Goal: Transaction & Acquisition: Purchase product/service

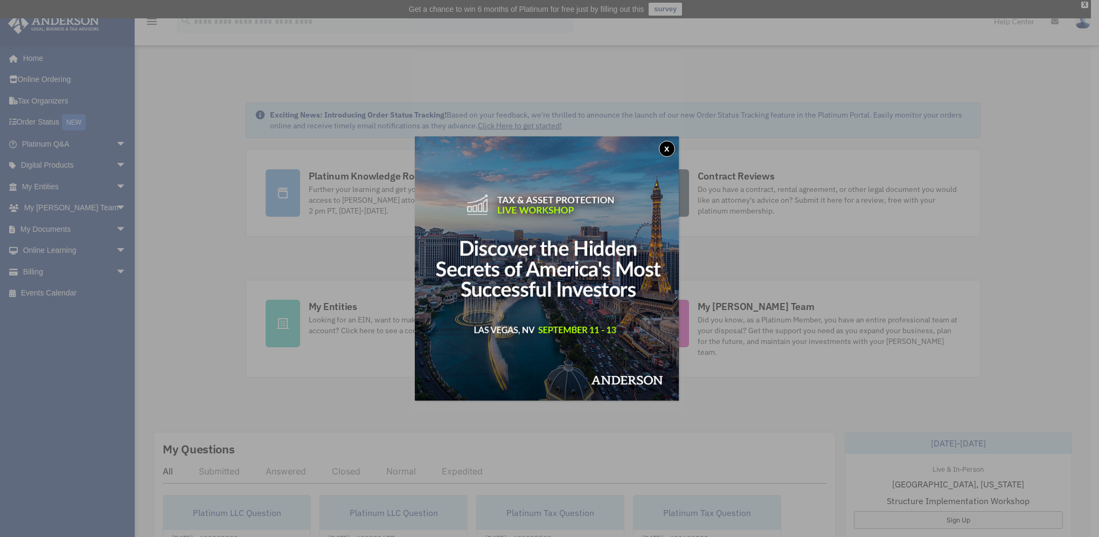
click at [669, 151] on button "x" at bounding box center [667, 149] width 16 height 16
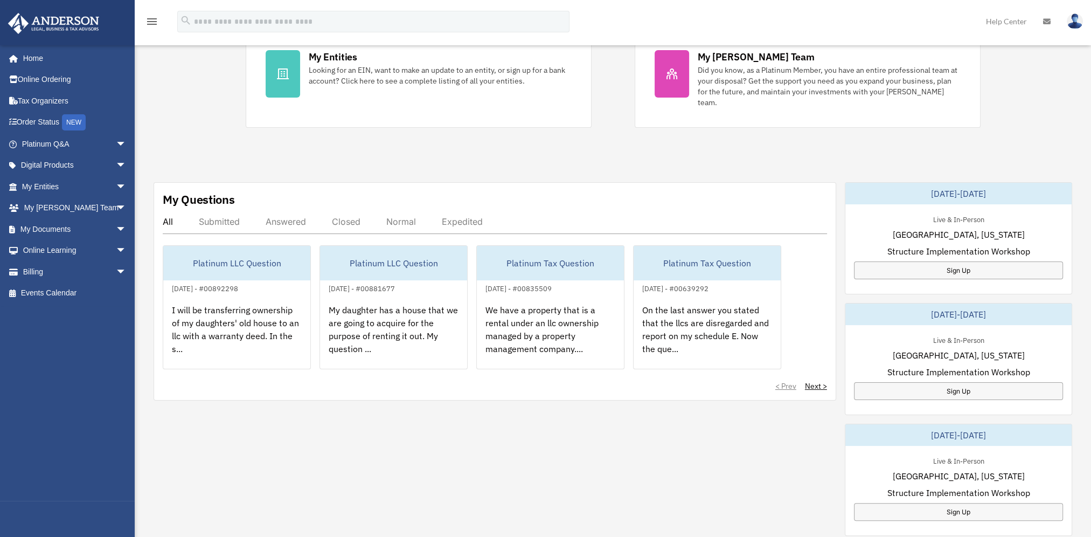
scroll to position [269, 0]
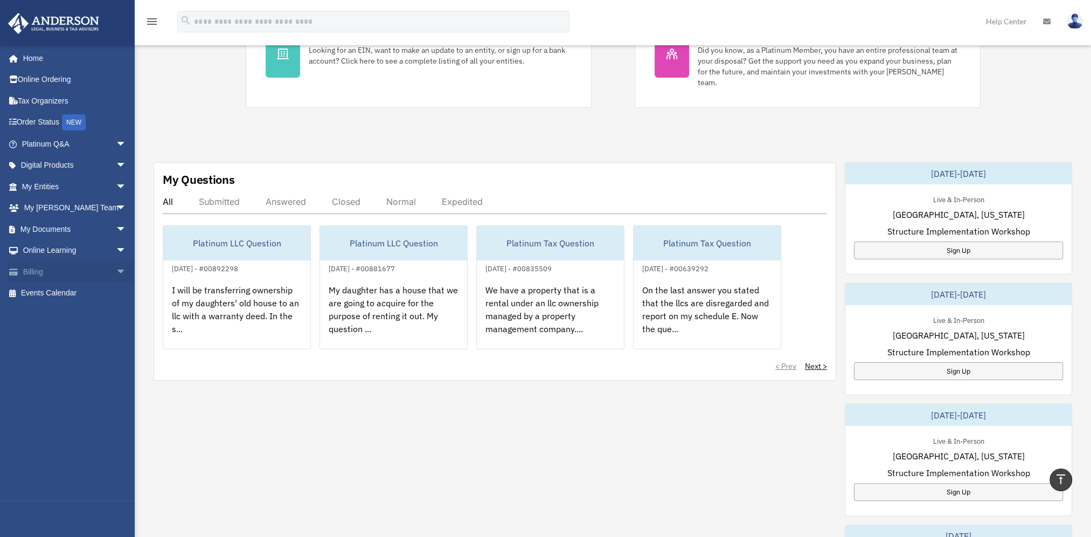
click at [41, 272] on link "Billing arrow_drop_down" at bounding box center [75, 272] width 135 height 22
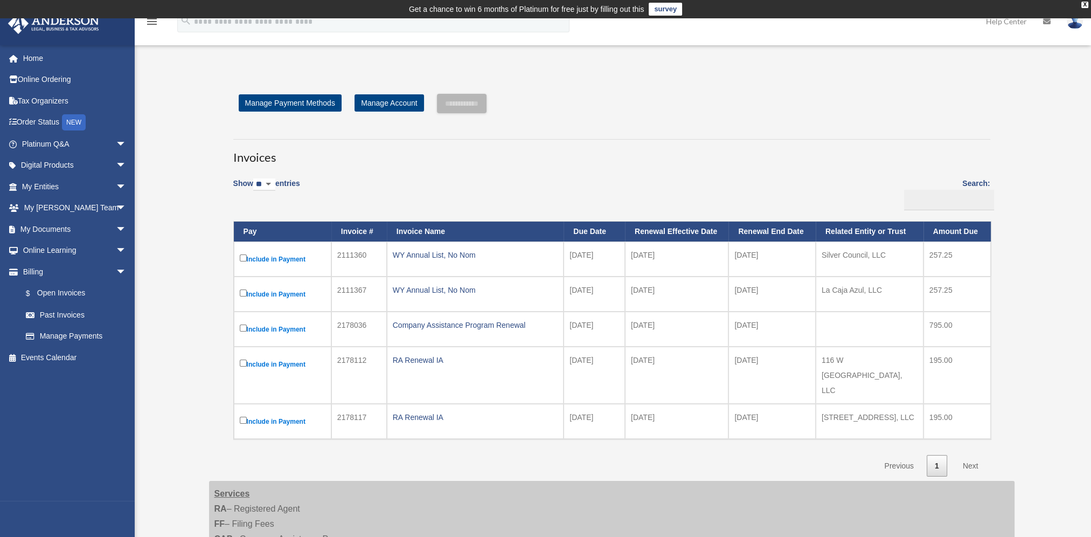
click at [263, 259] on label "Include in Payment" at bounding box center [283, 258] width 86 height 13
click at [480, 103] on input "**********" at bounding box center [462, 103] width 50 height 19
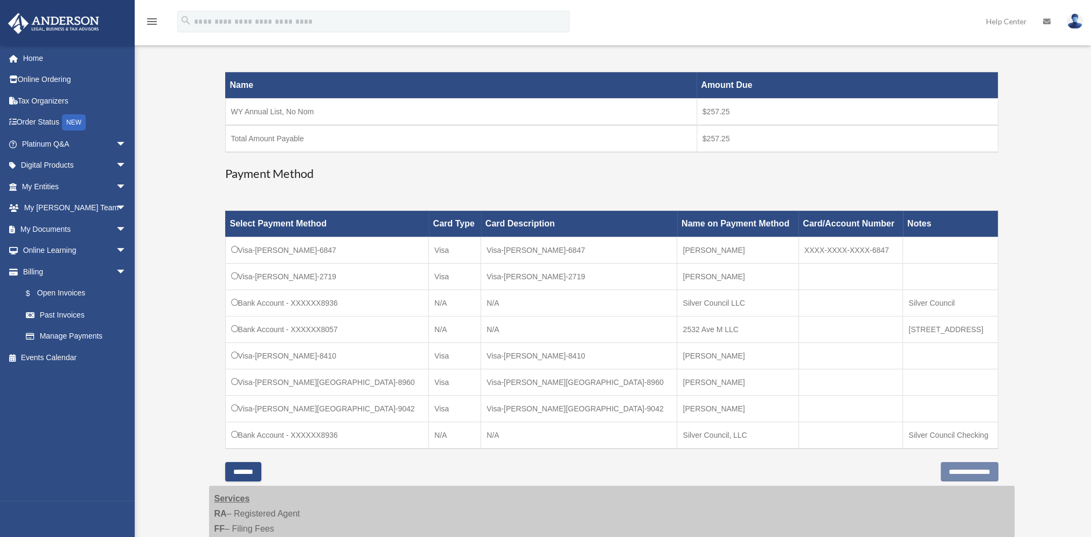
scroll to position [216, 0]
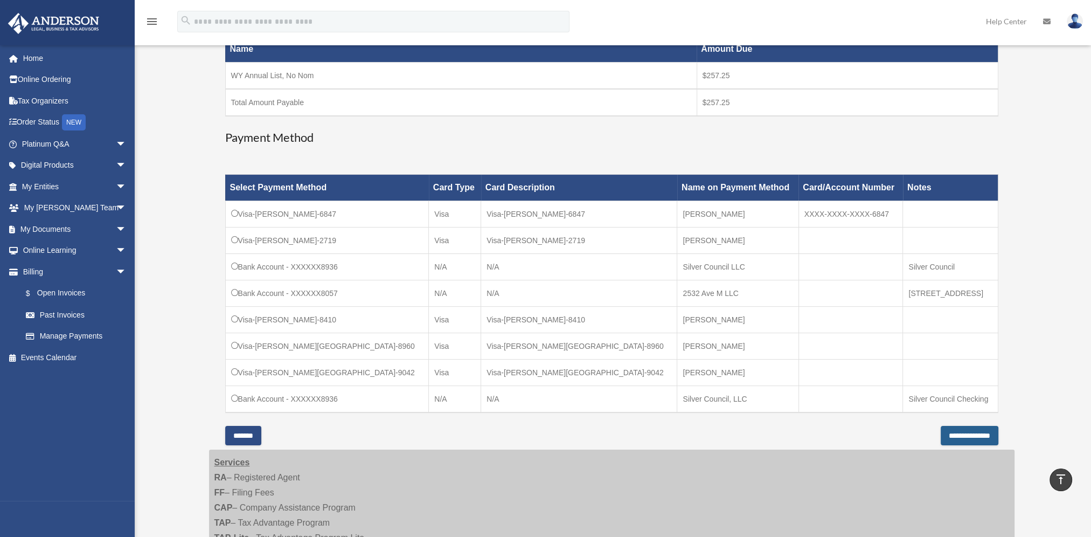
click at [952, 432] on input "**********" at bounding box center [970, 435] width 58 height 19
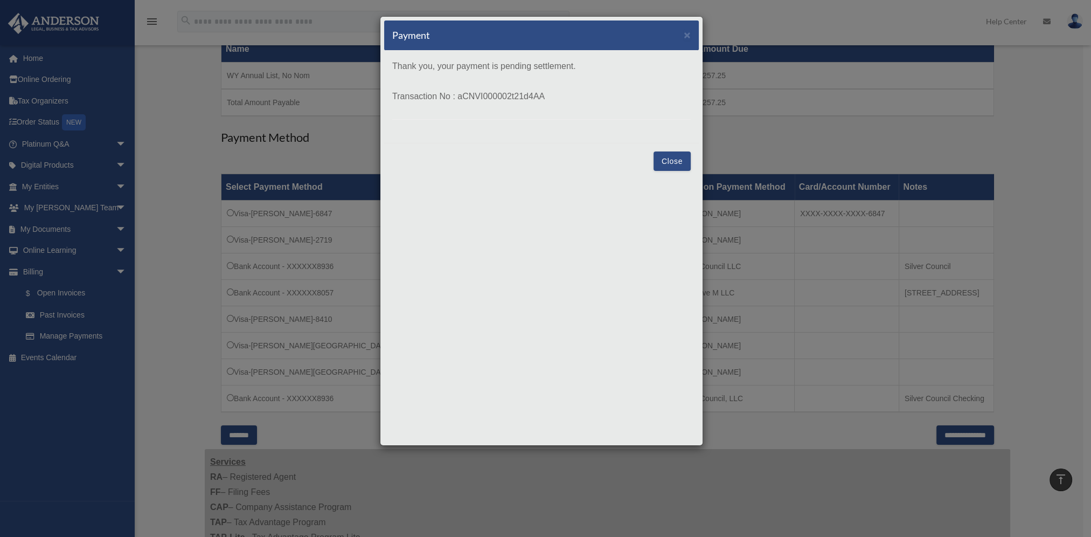
click at [671, 162] on button "Close" at bounding box center [672, 160] width 37 height 19
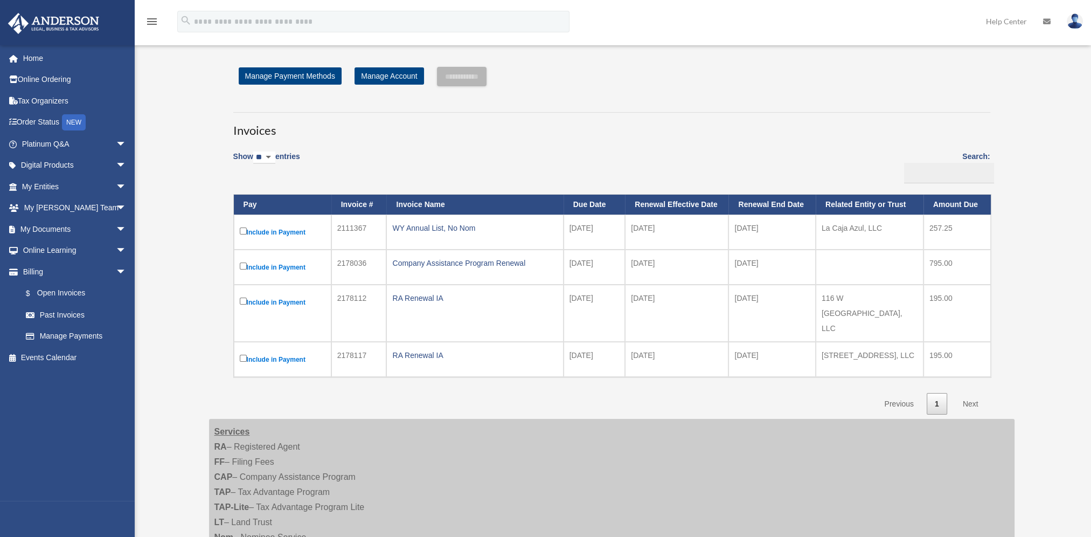
scroll to position [18, 0]
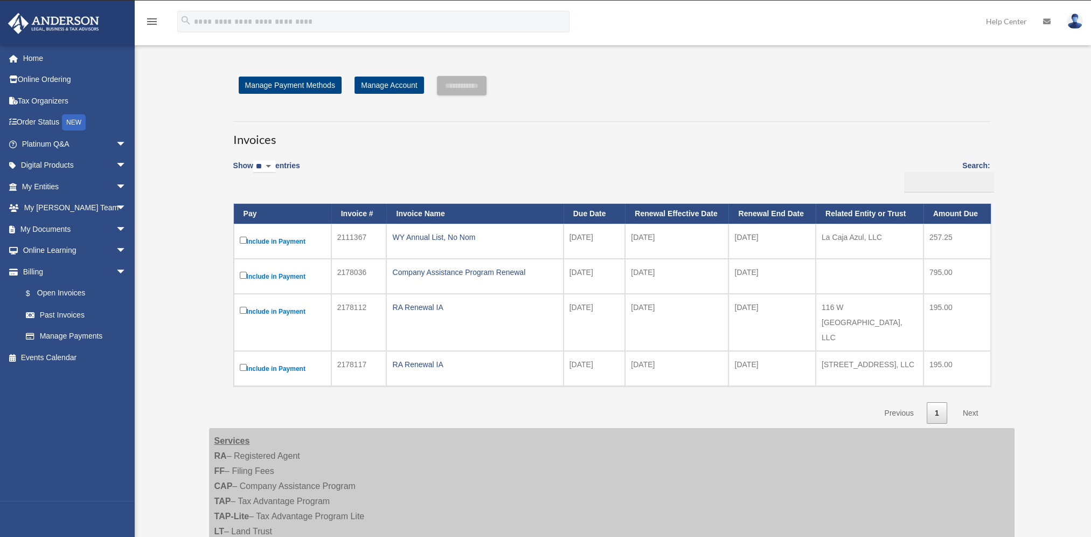
click at [1073, 22] on img at bounding box center [1075, 21] width 16 height 16
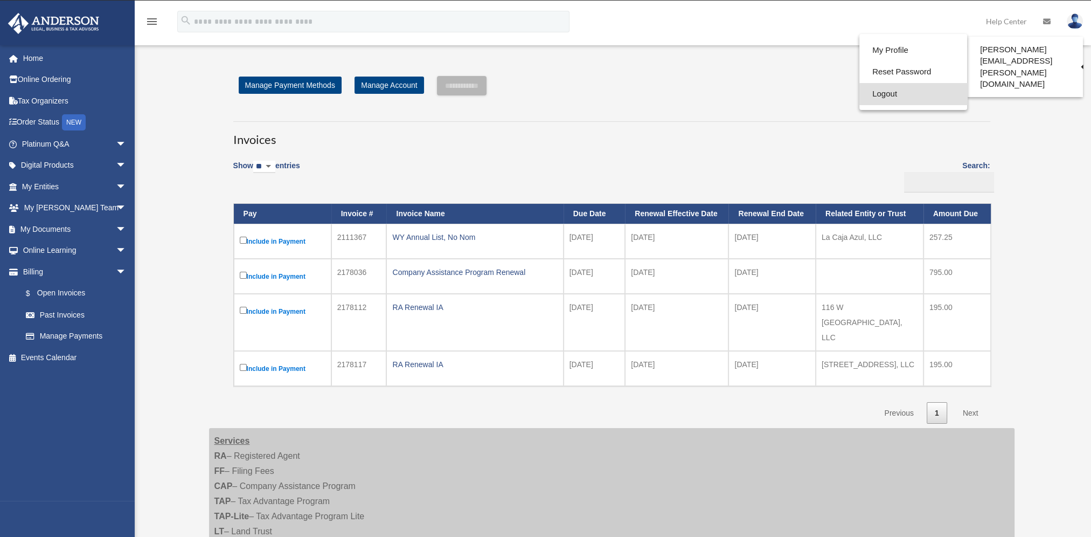
click at [885, 96] on link "Logout" at bounding box center [914, 94] width 108 height 22
